Goal: Task Accomplishment & Management: Manage account settings

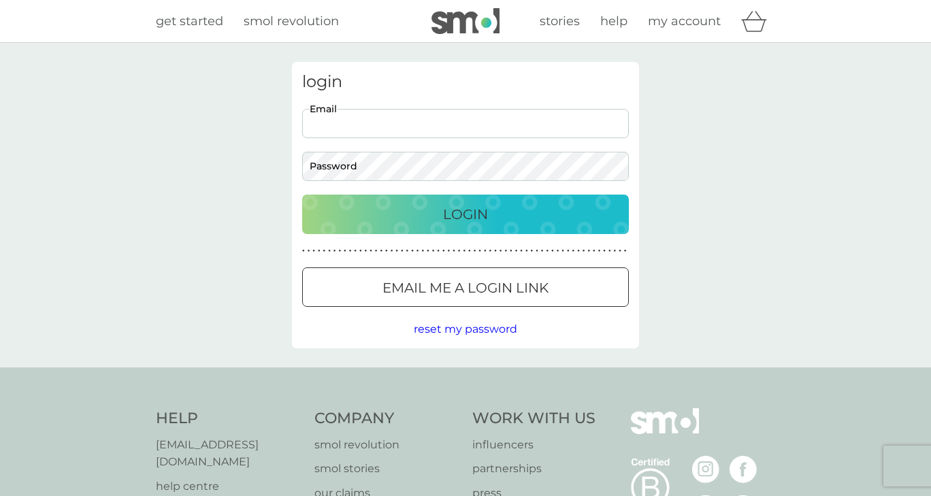
type input "[EMAIL_ADDRESS][DOMAIN_NAME]"
click at [454, 216] on p "Login" at bounding box center [465, 214] width 45 height 22
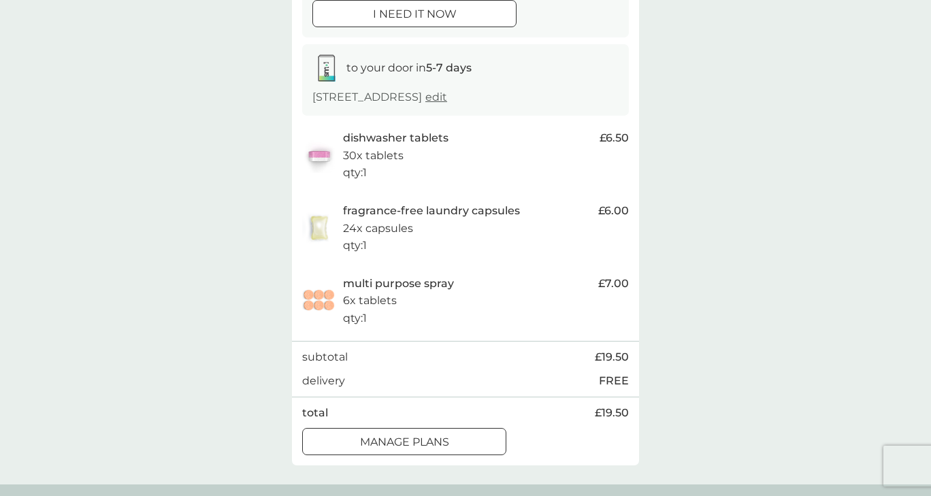
scroll to position [199, 0]
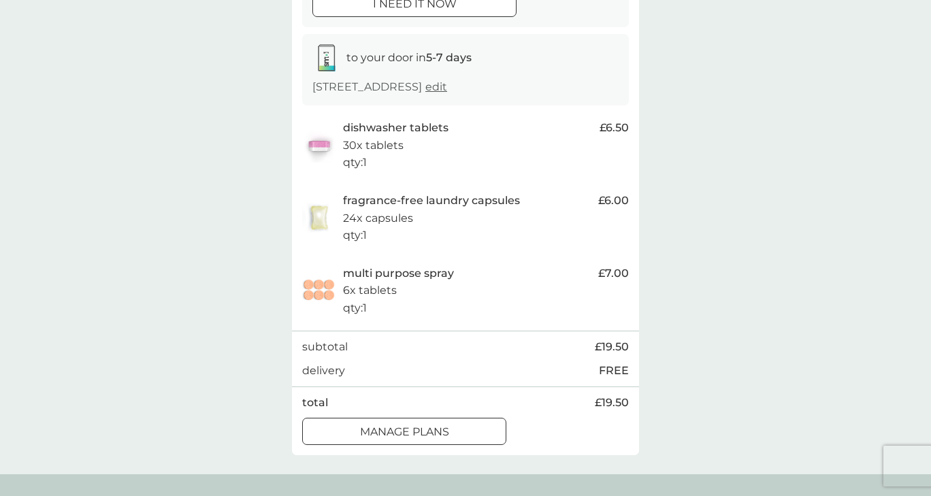
click at [396, 426] on div at bounding box center [404, 432] width 49 height 14
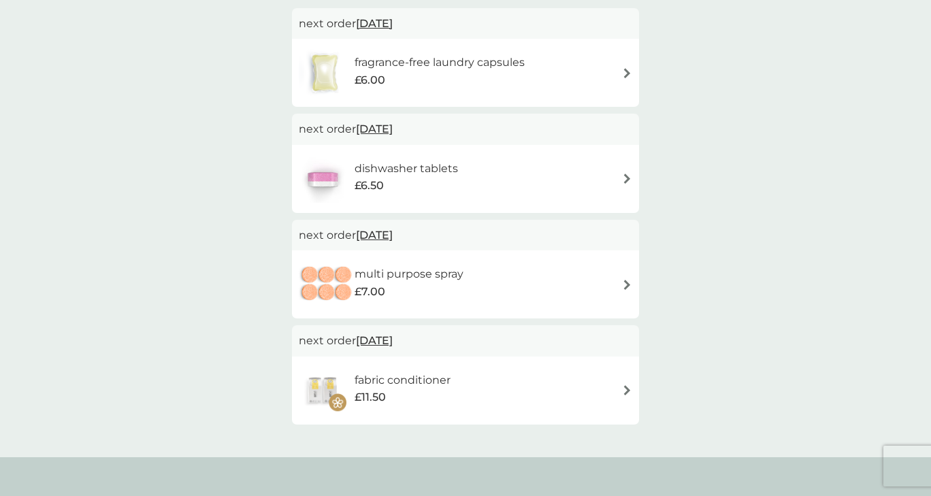
scroll to position [122, 0]
click at [416, 374] on h6 "fabric conditioner" at bounding box center [402, 380] width 96 height 18
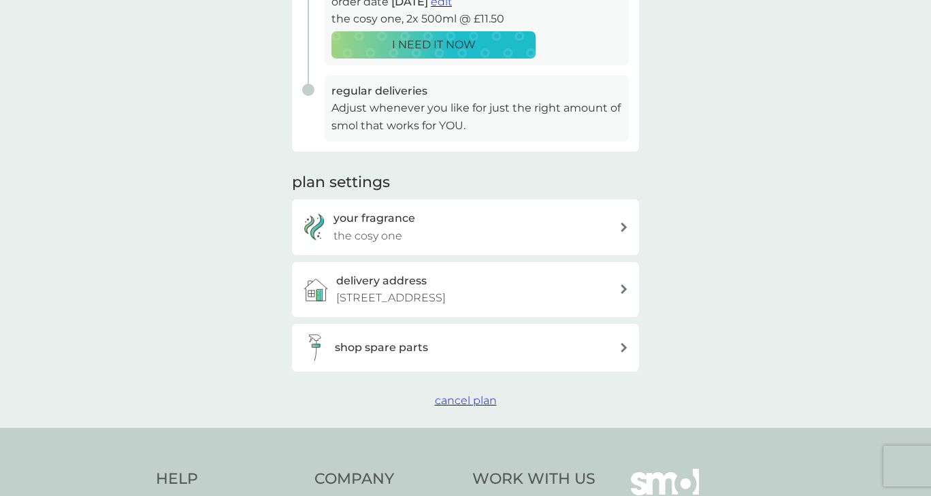
scroll to position [319, 0]
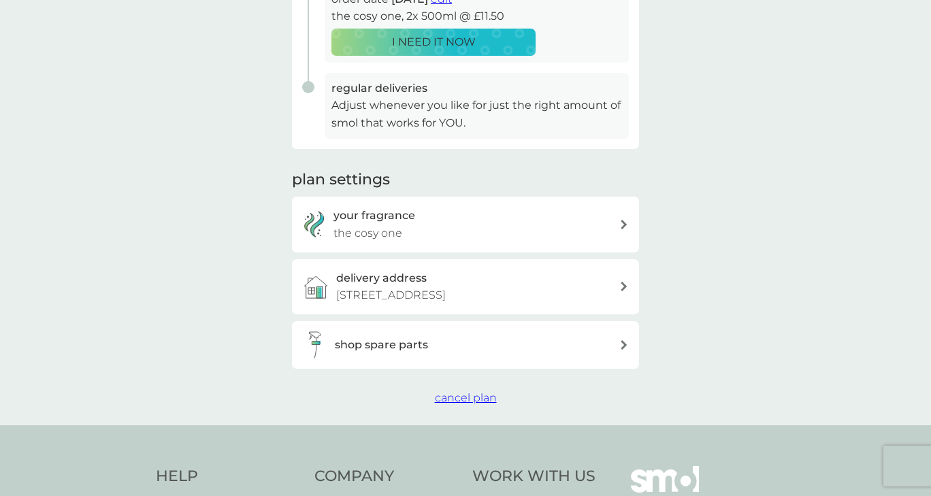
click at [469, 392] on span "cancel plan" at bounding box center [466, 397] width 62 height 13
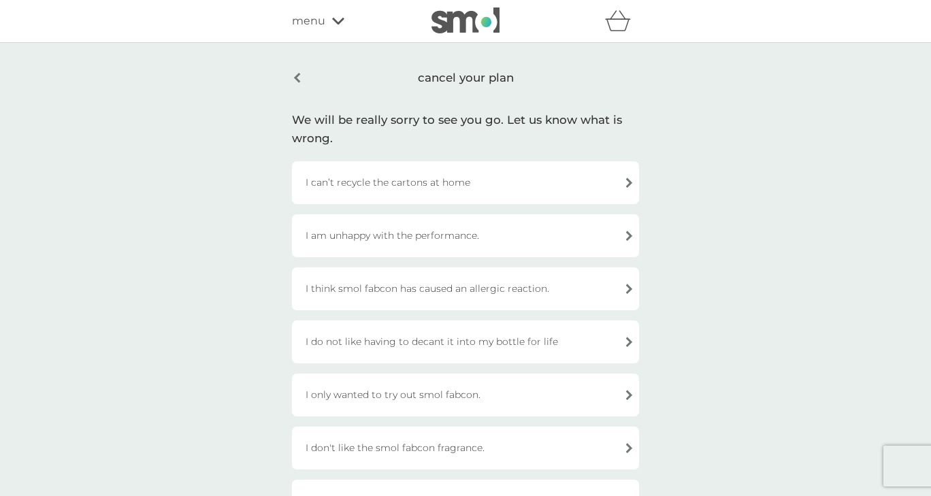
click at [297, 76] on div "cancel your plan" at bounding box center [465, 78] width 347 height 32
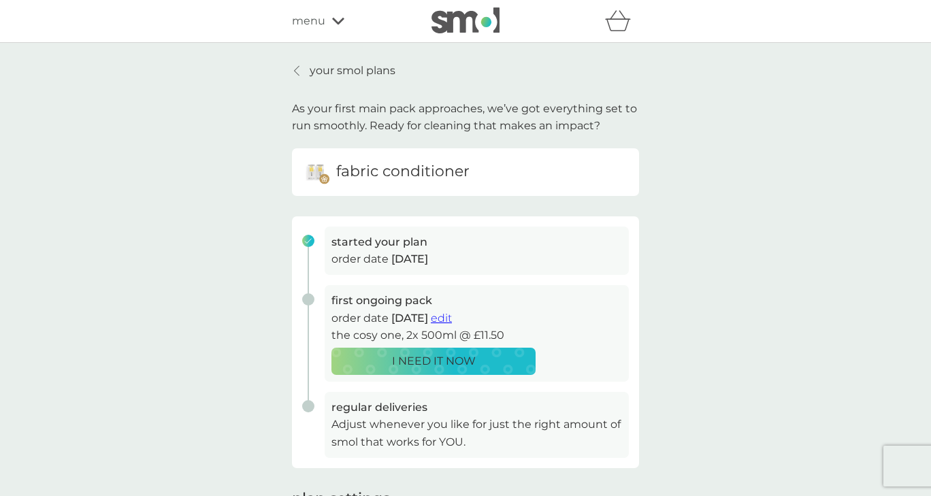
click at [297, 68] on icon at bounding box center [297, 71] width 5 height 10
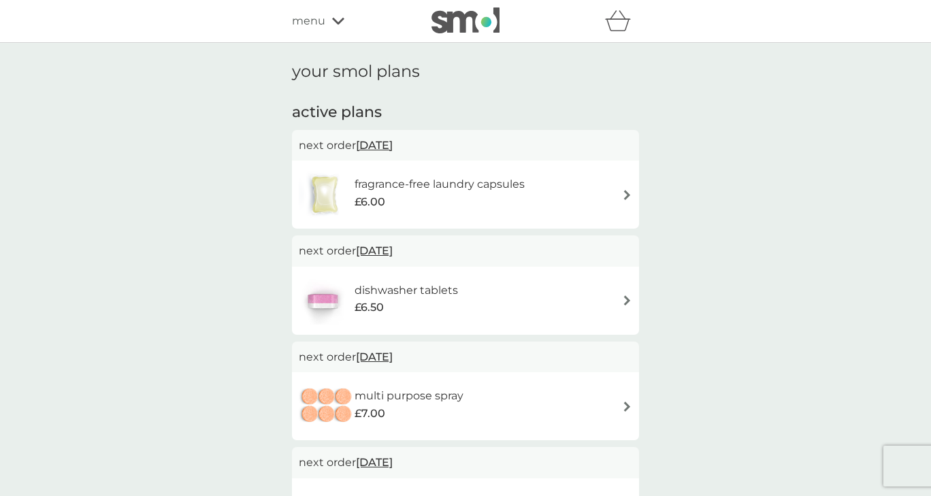
click at [390, 287] on h6 "dishwasher tablets" at bounding box center [405, 291] width 103 height 18
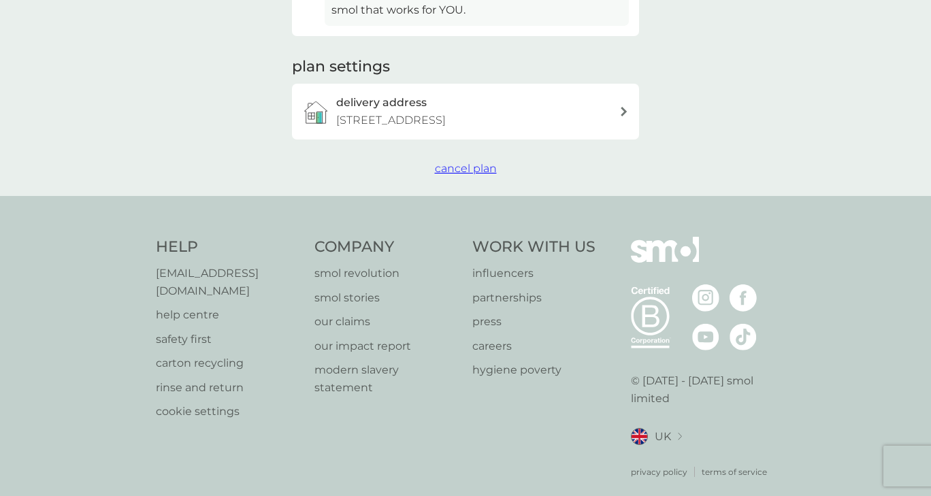
scroll to position [431, 0]
click at [466, 163] on span "cancel plan" at bounding box center [466, 169] width 62 height 13
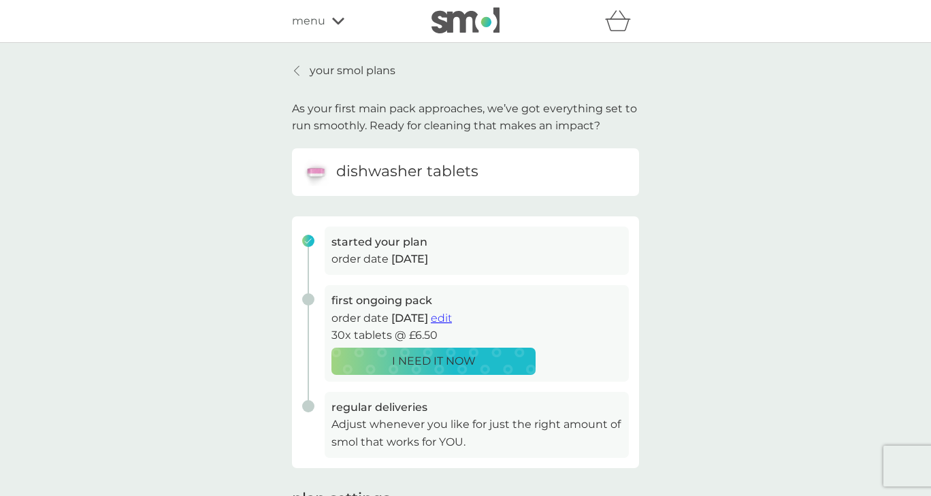
click at [299, 69] on icon at bounding box center [296, 70] width 5 height 11
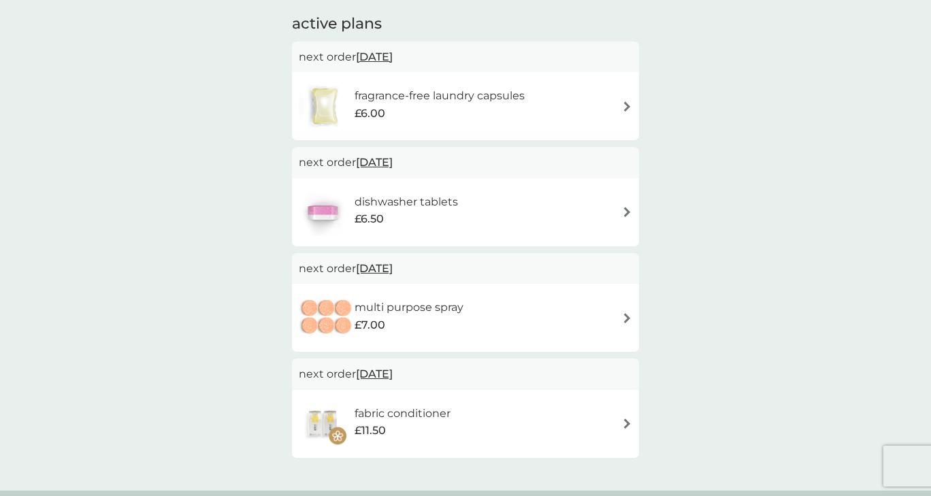
scroll to position [93, 0]
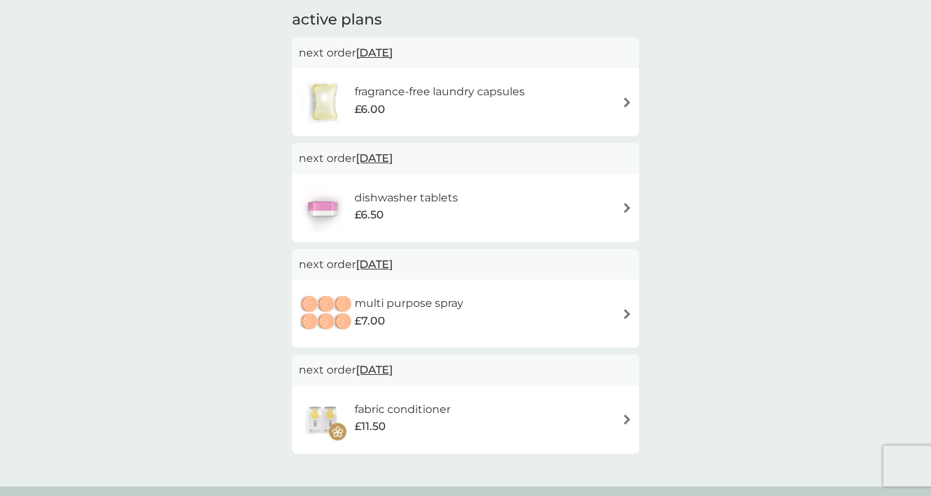
click at [390, 261] on span "12 Oct 2025" at bounding box center [374, 264] width 37 height 27
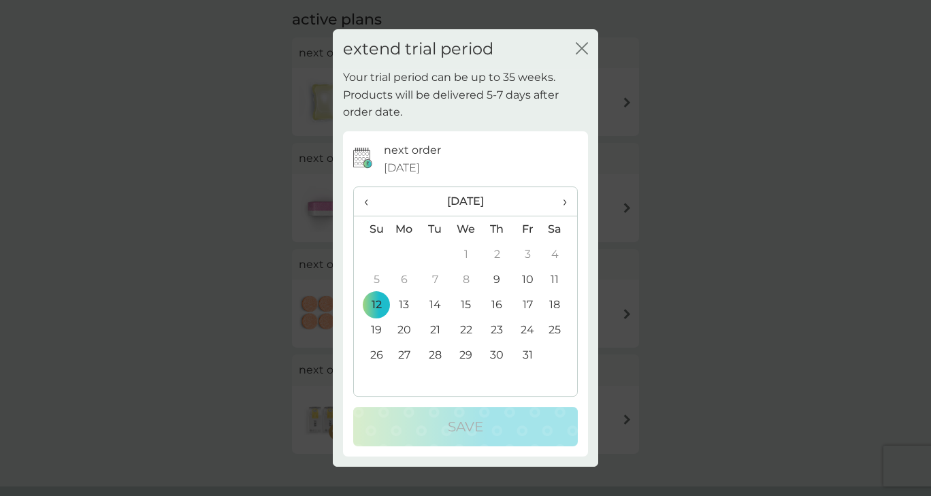
click at [577, 48] on icon "close" at bounding box center [581, 48] width 12 height 12
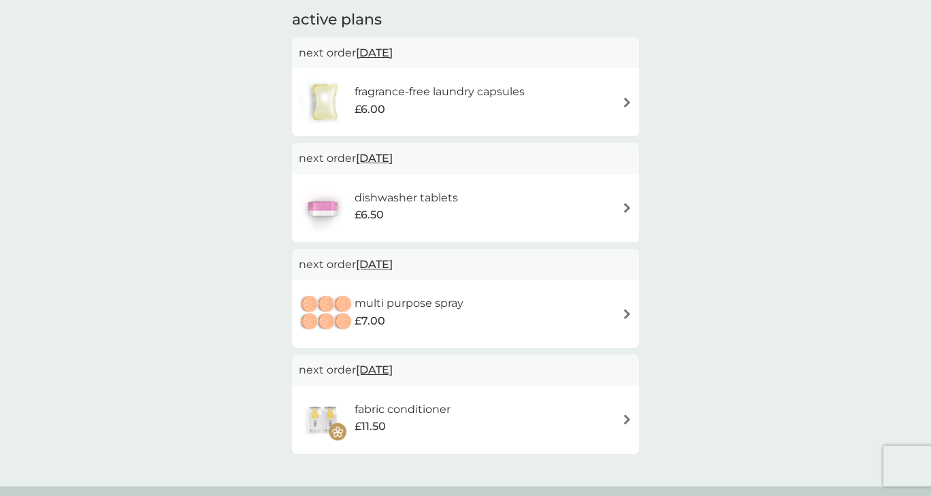
click at [625, 312] on img at bounding box center [627, 314] width 10 height 10
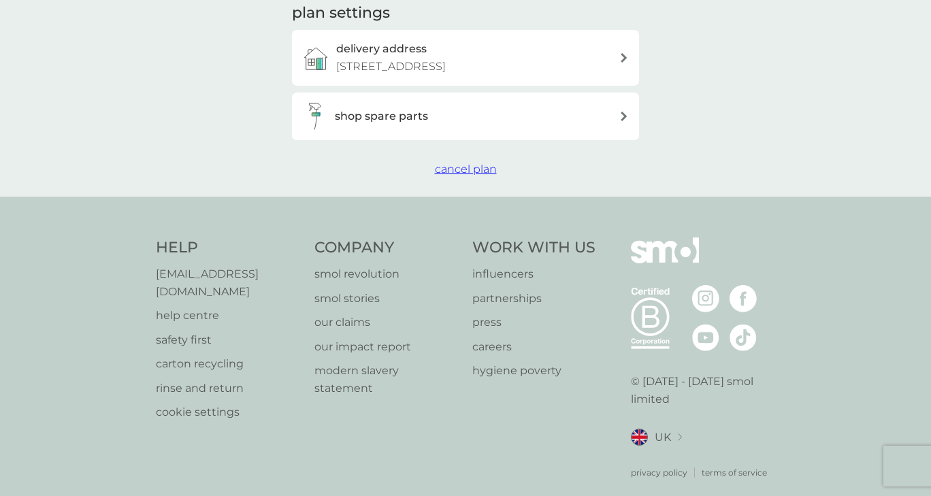
scroll to position [485, 0]
click at [459, 168] on span "cancel plan" at bounding box center [466, 169] width 62 height 13
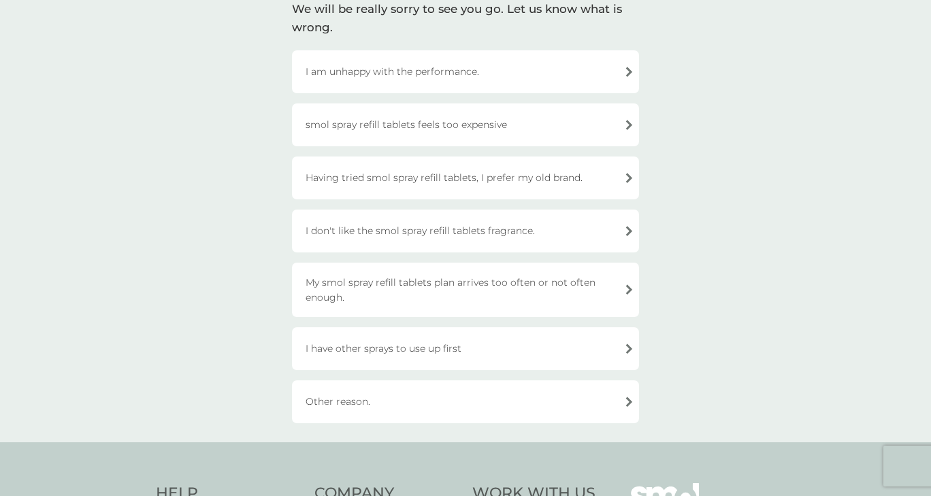
scroll to position [148, 0]
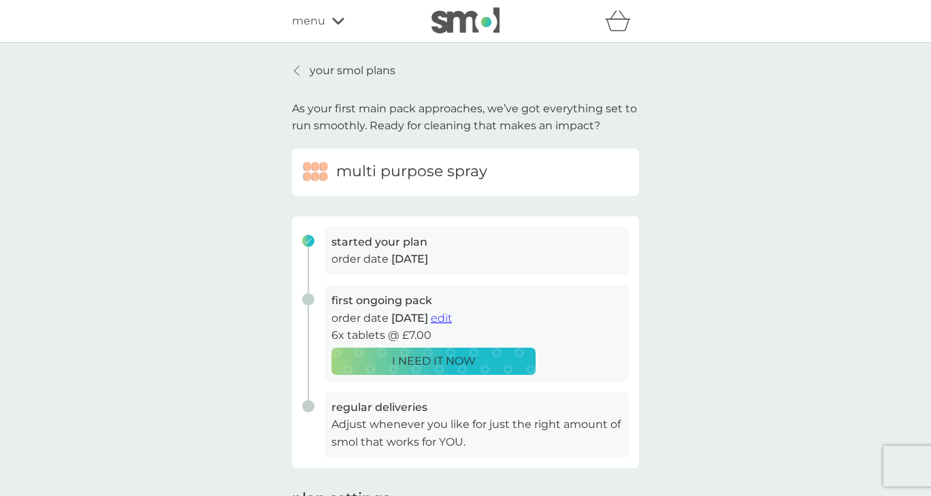
click at [299, 73] on icon at bounding box center [296, 70] width 5 height 11
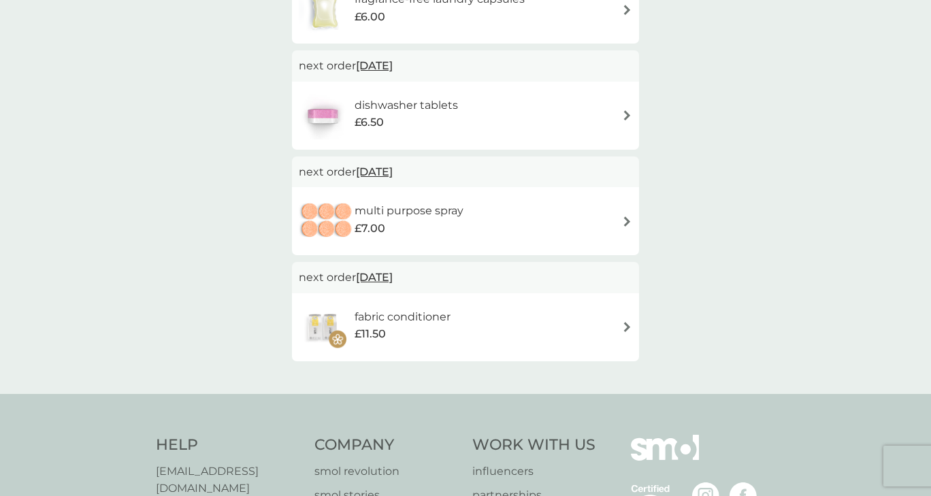
scroll to position [186, 0]
click at [399, 317] on h6 "fabric conditioner" at bounding box center [402, 316] width 96 height 18
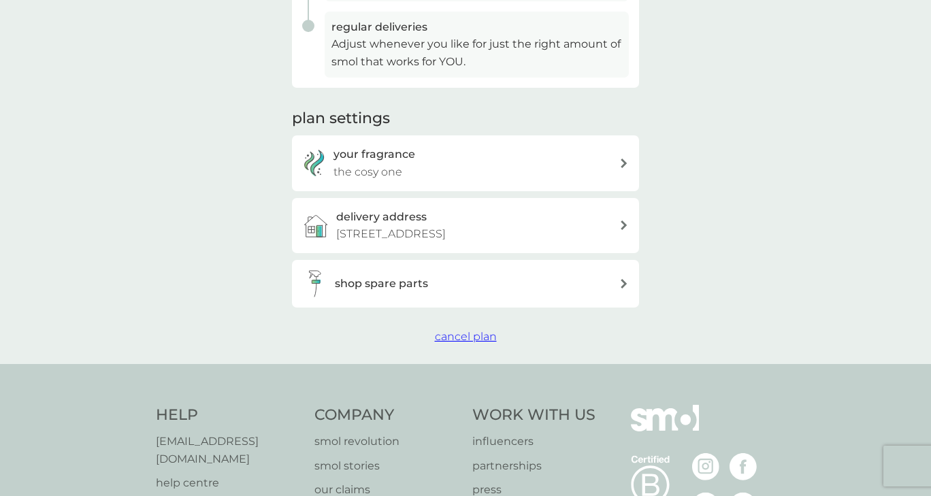
scroll to position [409, 0]
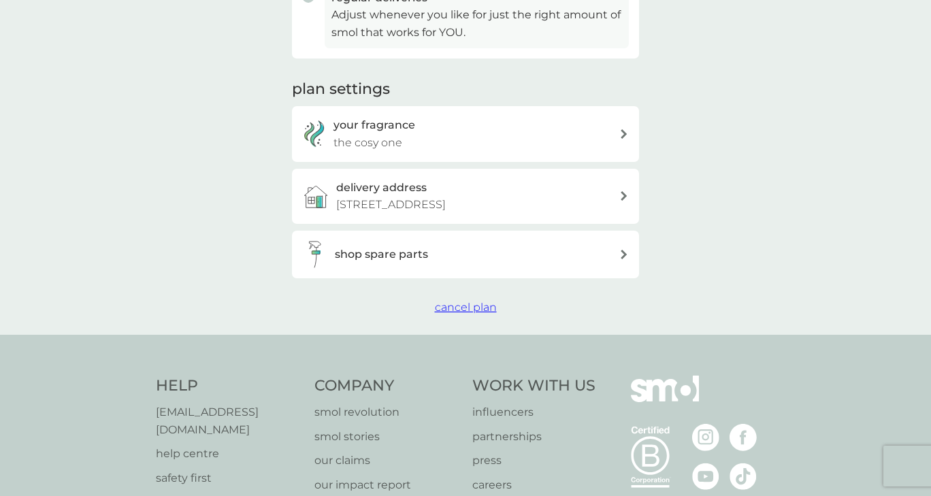
click at [455, 301] on span "cancel plan" at bounding box center [466, 307] width 62 height 13
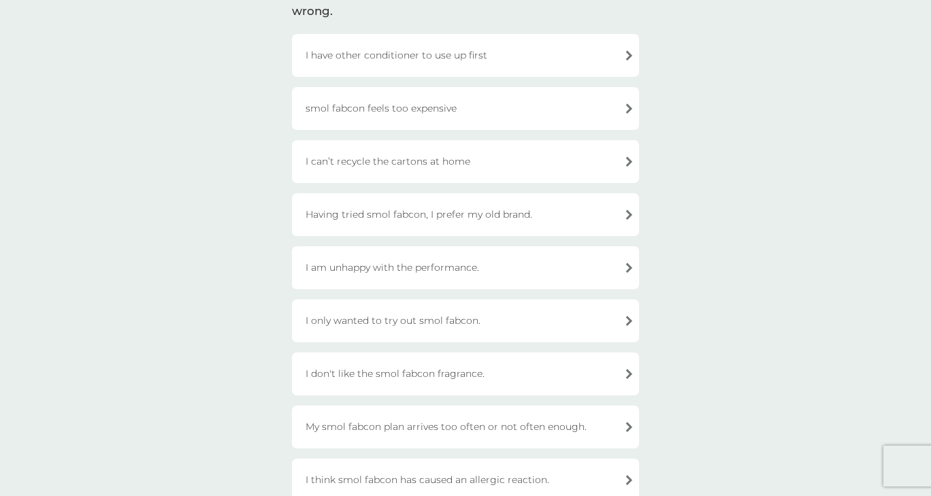
scroll to position [132, 0]
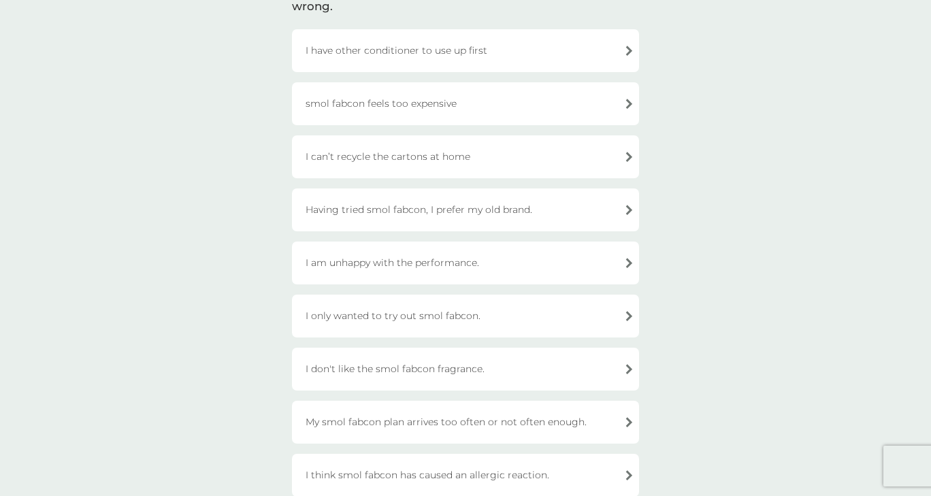
click at [408, 371] on div "I don't like the smol fabcon fragrance." at bounding box center [465, 369] width 347 height 43
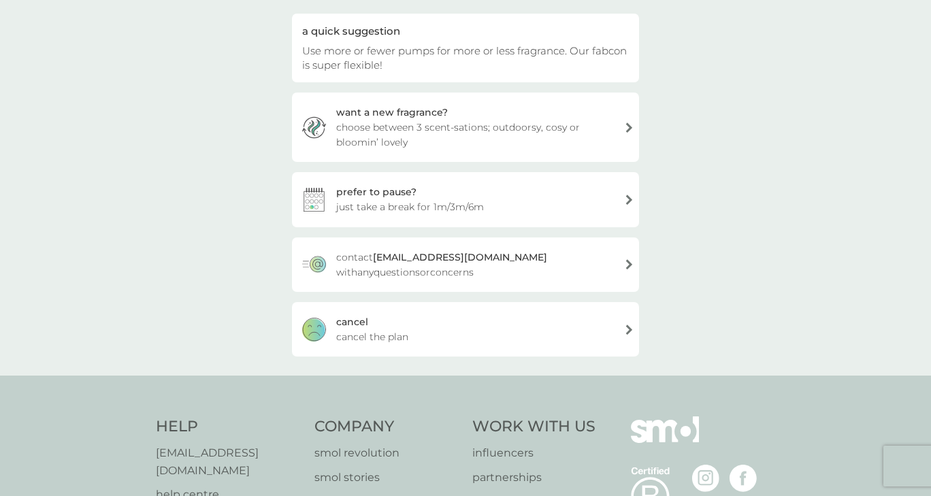
click at [386, 330] on span "cancel the plan" at bounding box center [372, 336] width 72 height 15
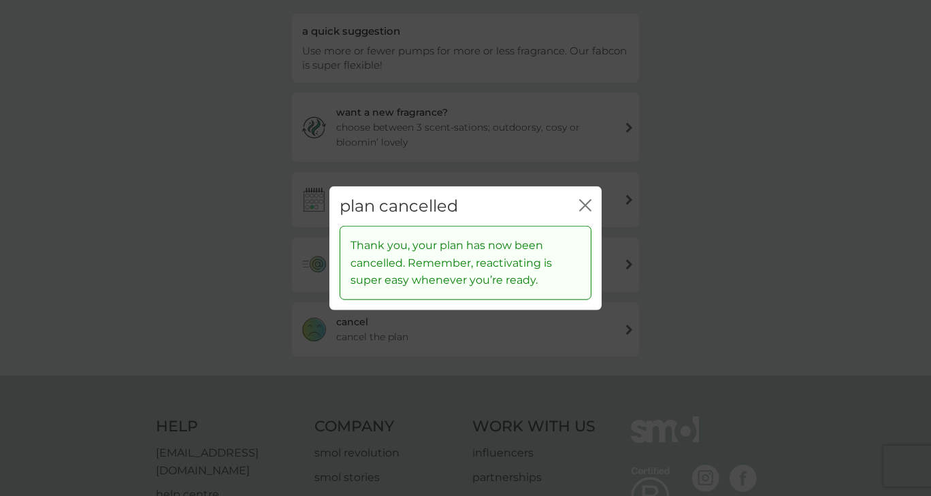
click at [592, 203] on div "plan cancelled close" at bounding box center [465, 206] width 272 height 40
click at [580, 204] on icon "close" at bounding box center [585, 205] width 12 height 12
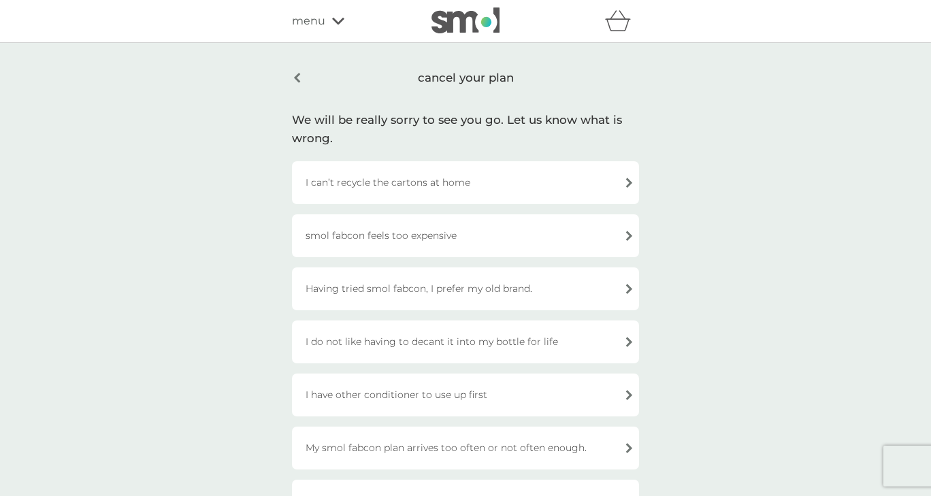
scroll to position [132, 0]
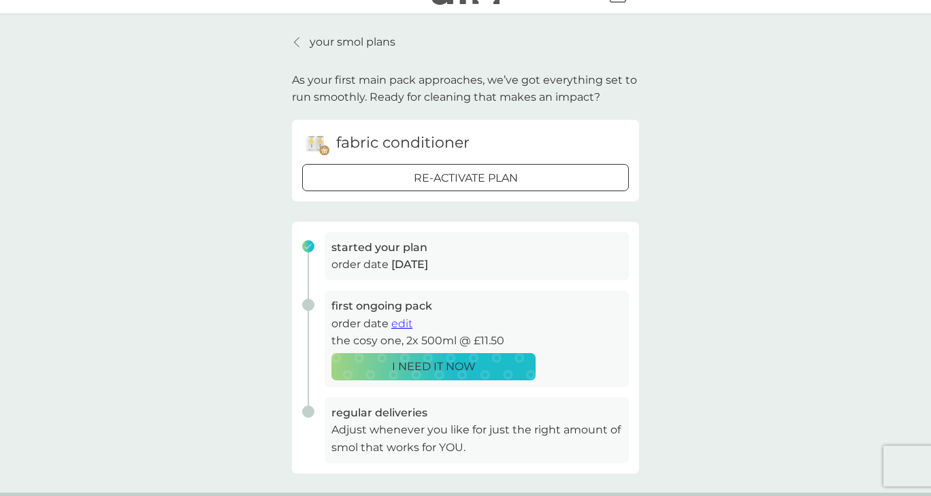
scroll to position [22, 0]
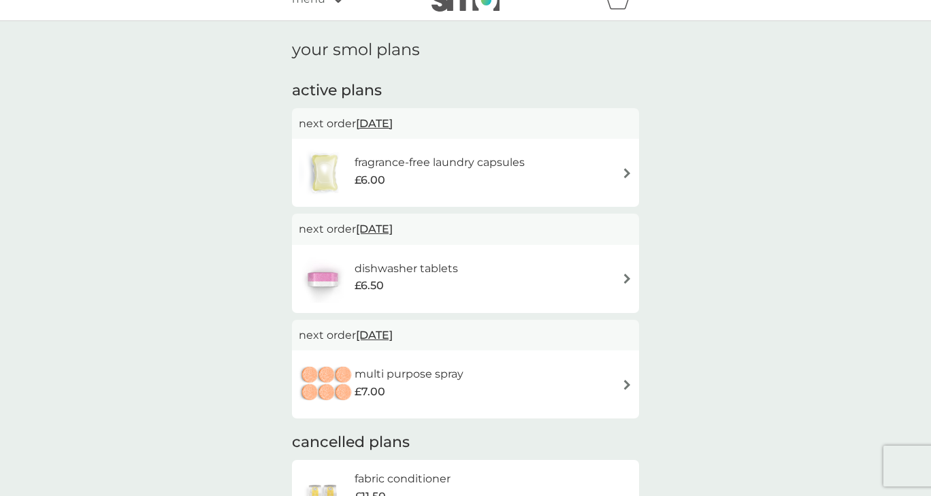
scroll to position [22, 0]
click at [517, 166] on h6 "fragrance-free laundry capsules" at bounding box center [439, 163] width 170 height 18
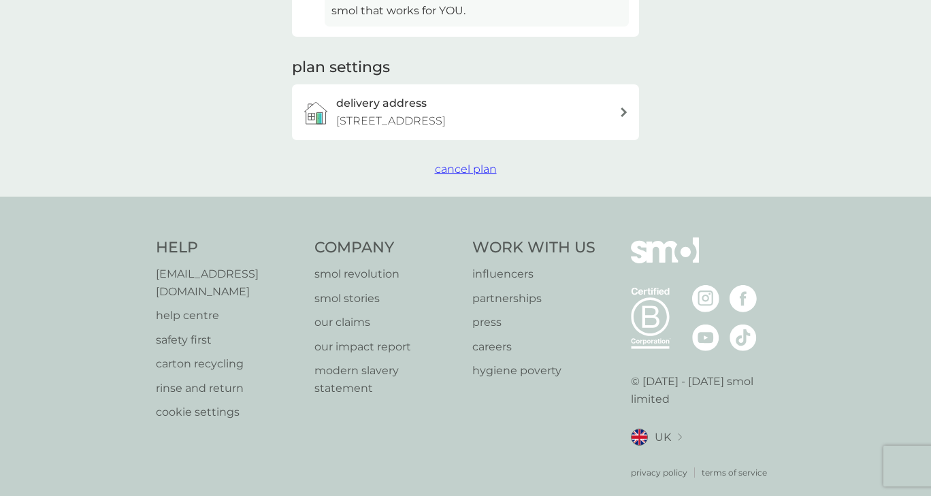
scroll to position [431, 0]
click at [461, 163] on span "cancel plan" at bounding box center [466, 169] width 62 height 13
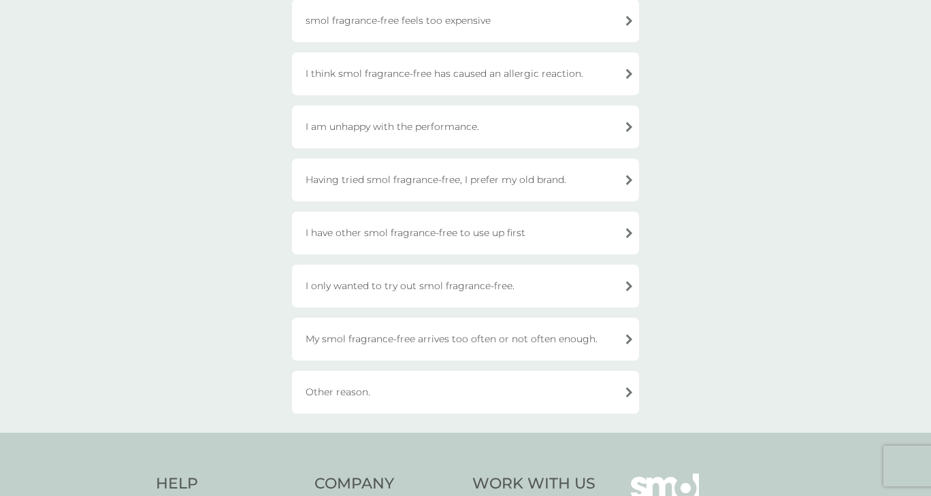
scroll to position [216, 0]
click at [408, 392] on div "Other reason." at bounding box center [465, 391] width 347 height 43
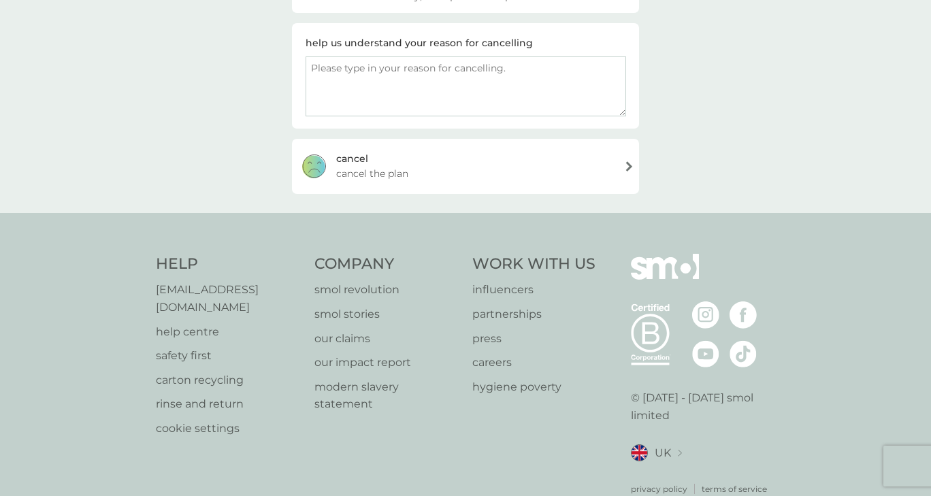
click at [405, 79] on textarea at bounding box center [465, 86] width 320 height 60
type textarea "not sure on this product"
click at [406, 167] on span "cancel the plan" at bounding box center [372, 173] width 72 height 15
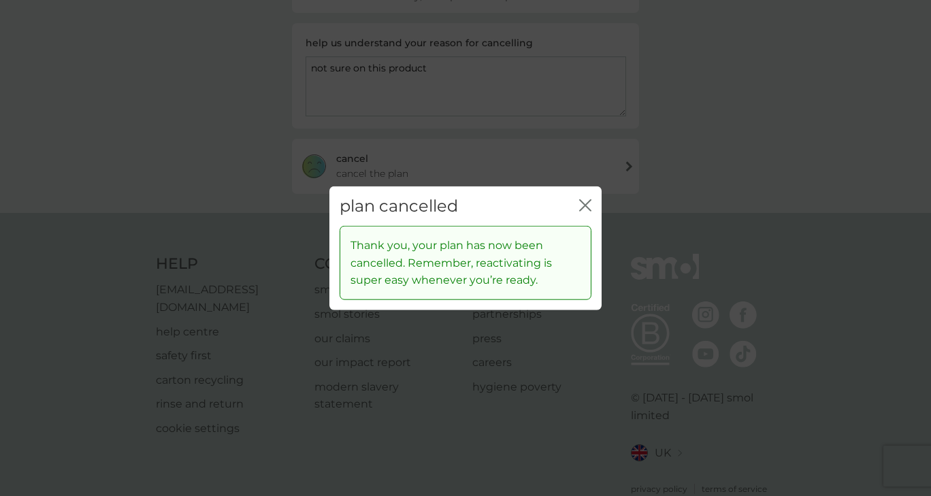
click at [589, 205] on icon "close" at bounding box center [585, 205] width 12 height 12
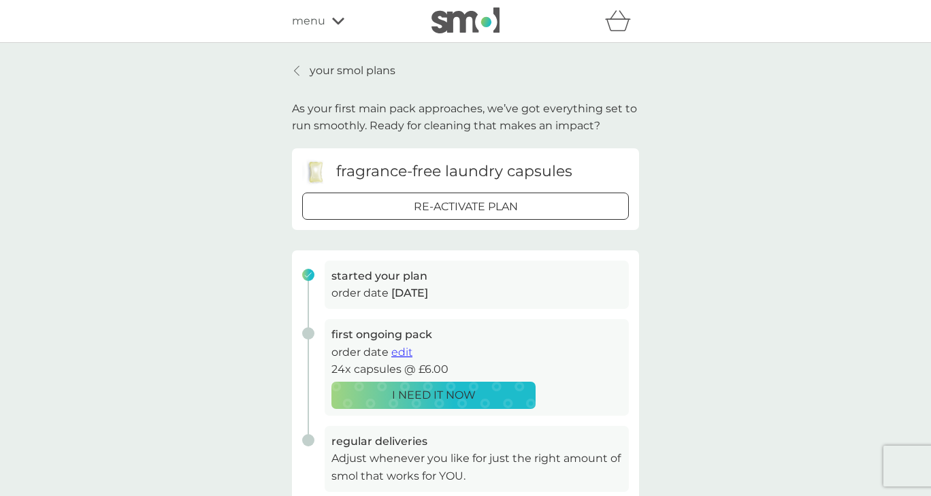
click at [334, 69] on p "your smol plans" at bounding box center [352, 71] width 86 height 18
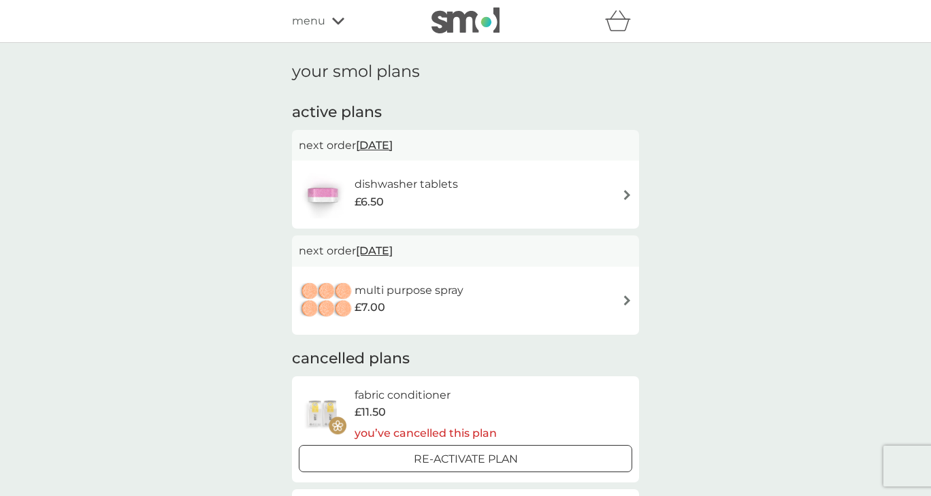
click at [390, 188] on h6 "dishwasher tablets" at bounding box center [405, 184] width 103 height 18
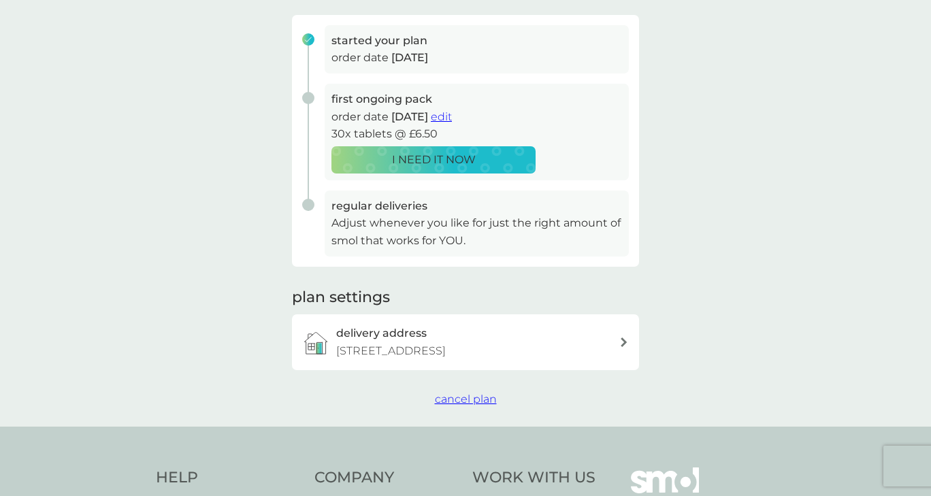
scroll to position [205, 0]
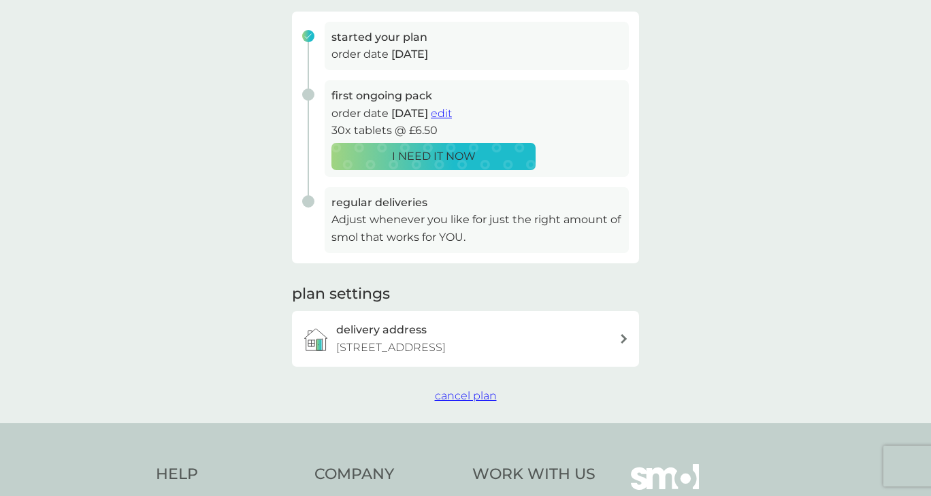
click at [463, 391] on span "cancel plan" at bounding box center [466, 395] width 62 height 13
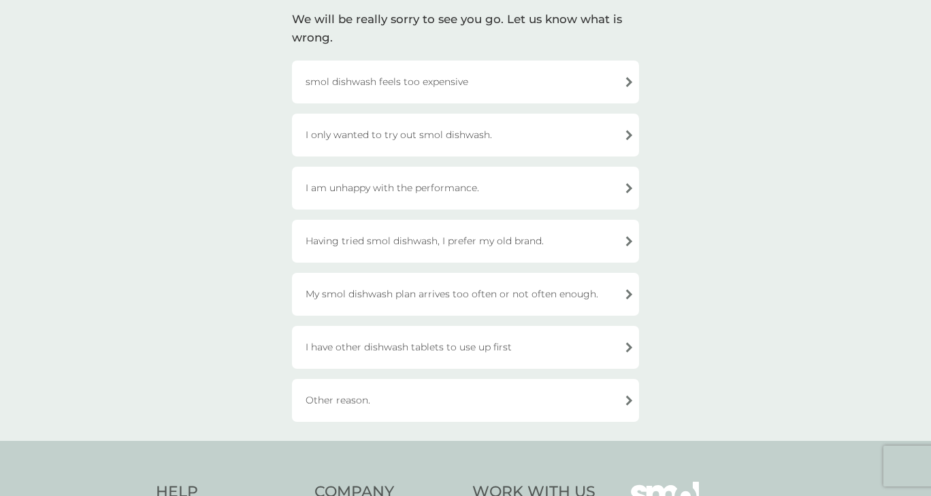
scroll to position [135, 0]
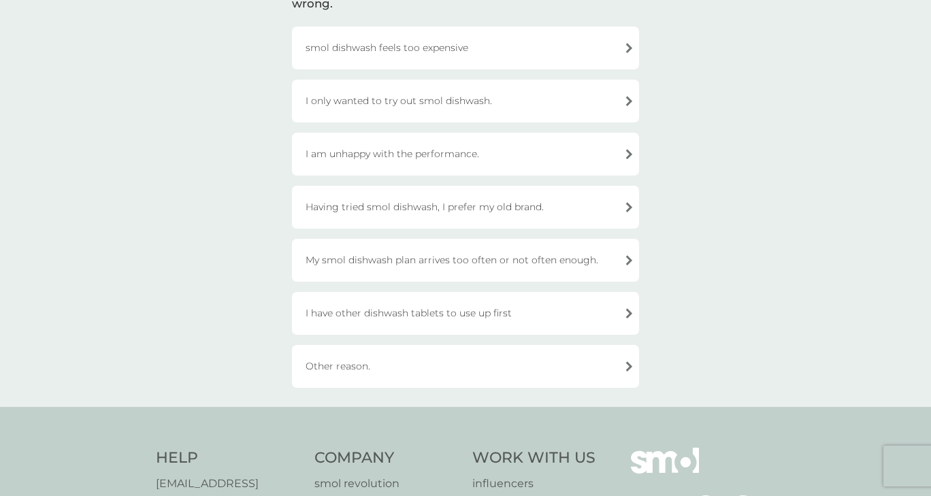
click at [414, 365] on div "Other reason." at bounding box center [465, 366] width 347 height 43
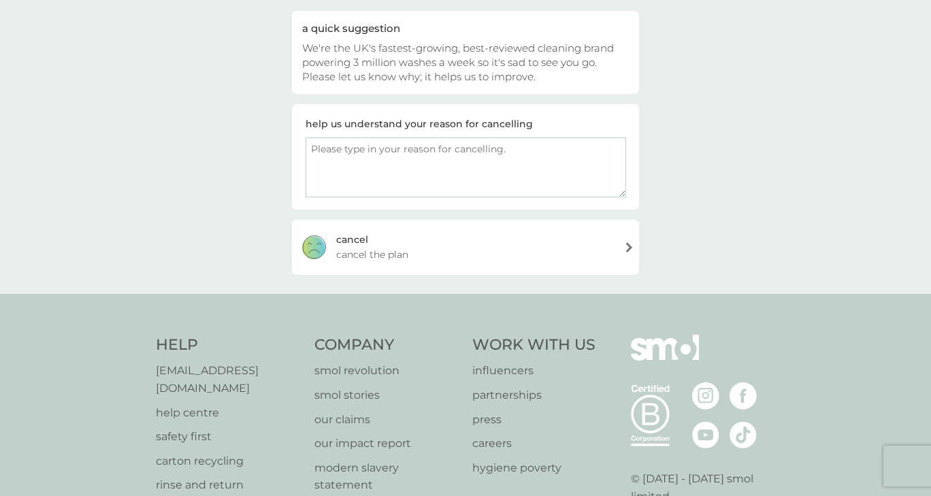
click at [356, 174] on textarea at bounding box center [465, 167] width 320 height 60
type textarea "I have too many dishwasher tablets at the moment"
click at [461, 248] on div "cancel cancel the plan" at bounding box center [465, 247] width 347 height 54
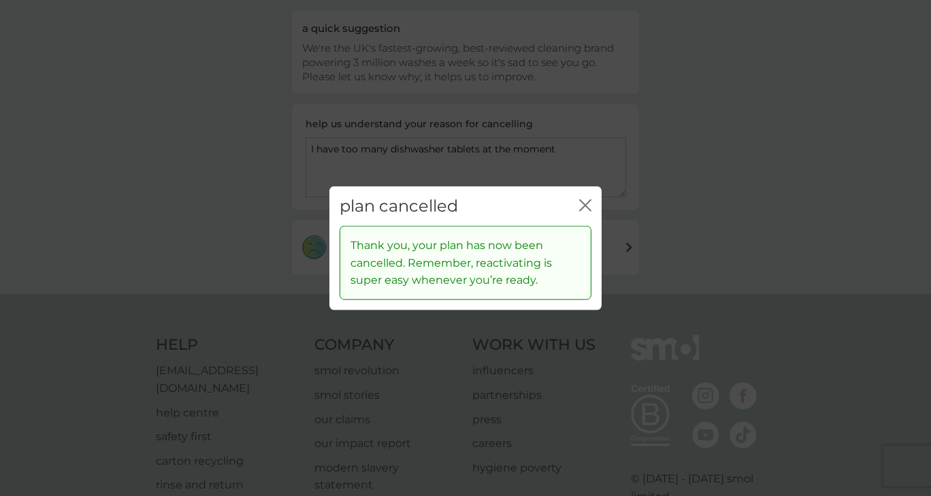
click at [582, 203] on icon "close" at bounding box center [582, 204] width 5 height 11
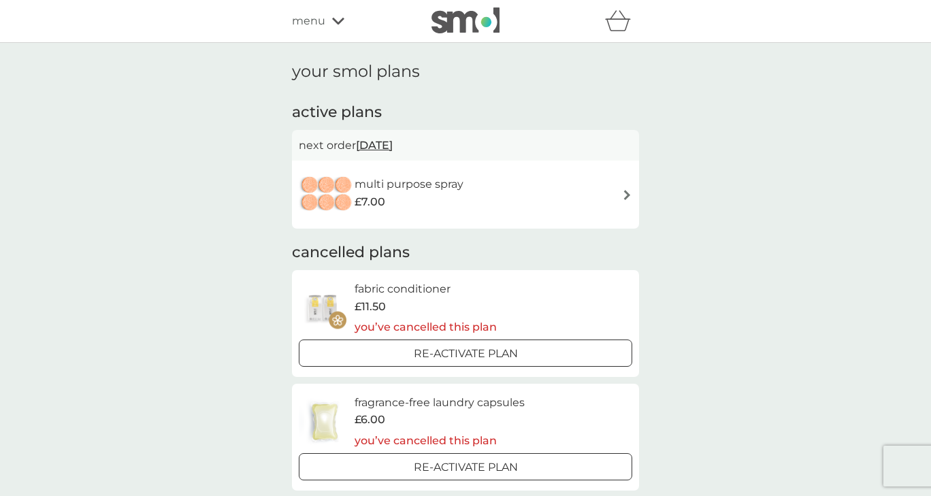
click at [424, 179] on h6 "multi purpose spray" at bounding box center [408, 184] width 109 height 18
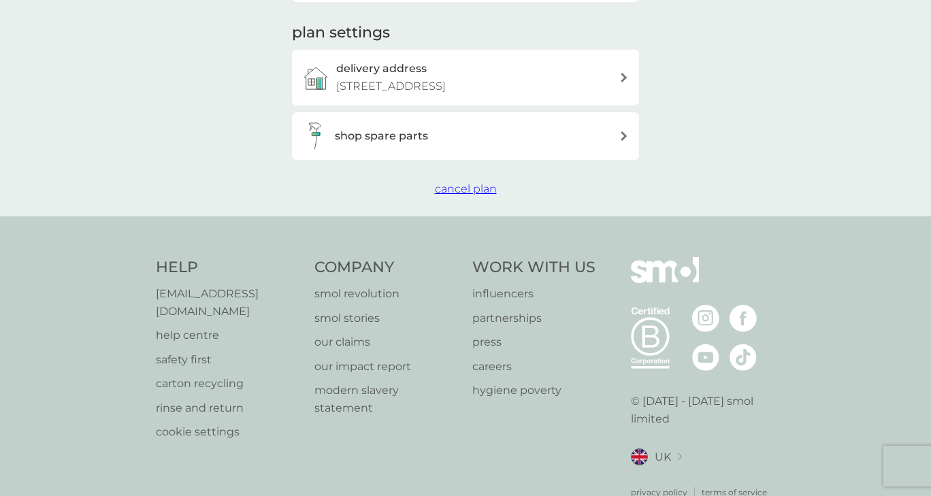
scroll to position [482, 0]
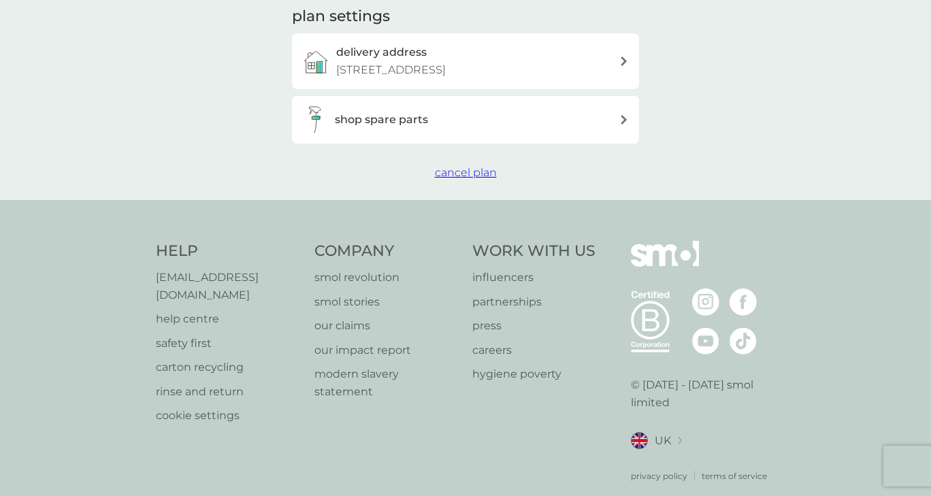
click at [461, 168] on span "cancel plan" at bounding box center [466, 172] width 62 height 13
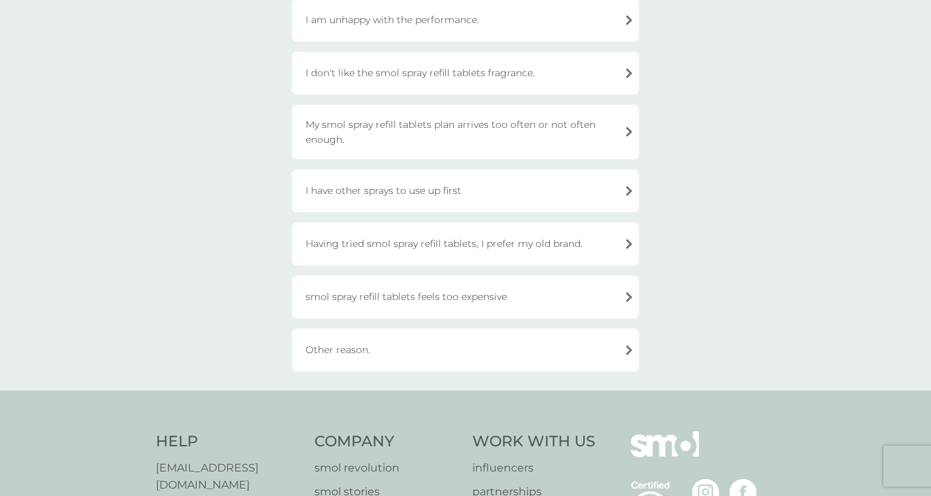
scroll to position [165, 0]
click at [367, 350] on div "Other reason." at bounding box center [465, 348] width 347 height 43
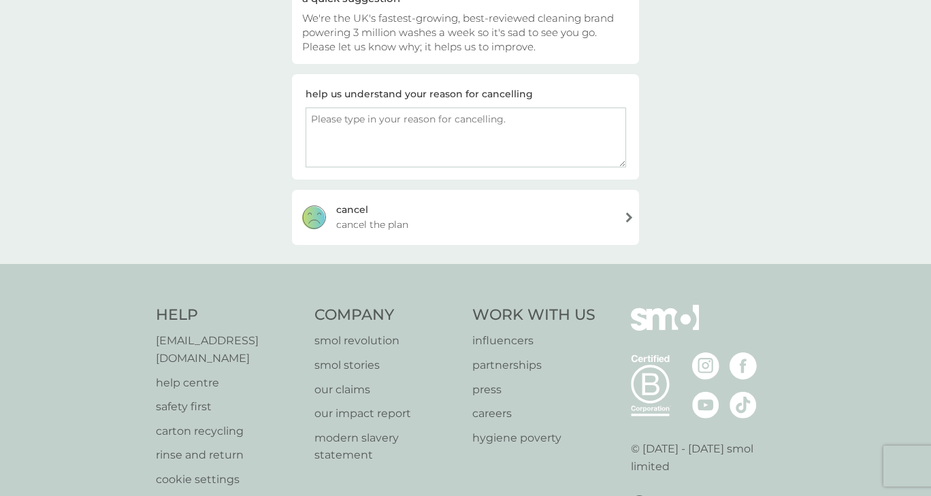
click at [373, 137] on textarea at bounding box center [465, 137] width 320 height 60
type textarea "I don't need any more at the moment"
click at [353, 214] on div "cancel" at bounding box center [352, 209] width 32 height 15
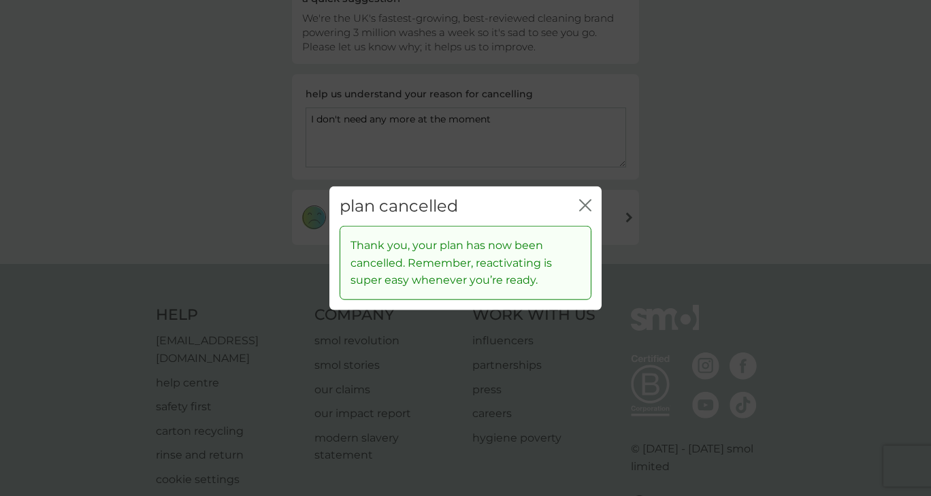
click at [584, 205] on icon "close" at bounding box center [582, 204] width 5 height 11
